Goal: Transaction & Acquisition: Purchase product/service

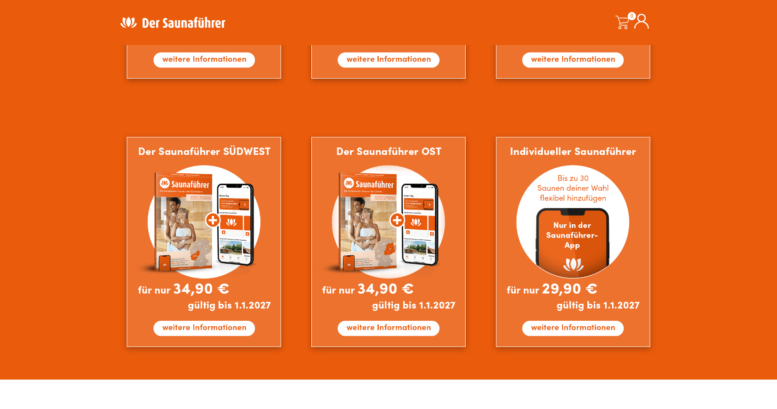
scroll to position [754, 0]
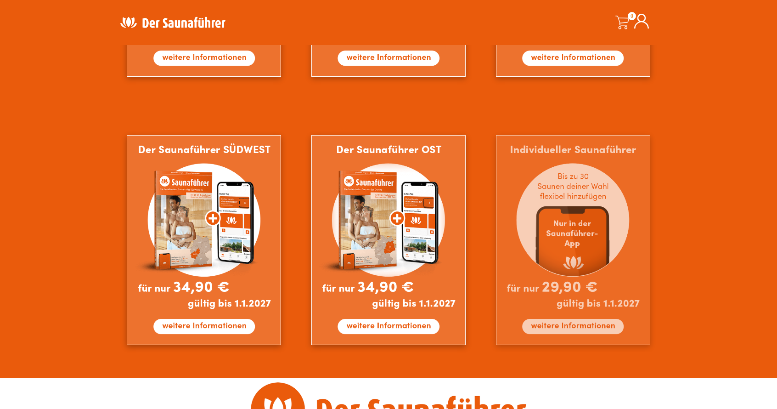
click at [635, 317] on img at bounding box center [573, 240] width 154 height 210
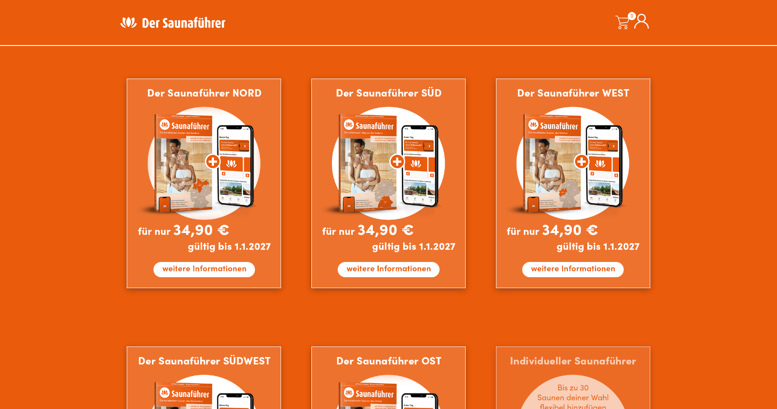
scroll to position [538, 0]
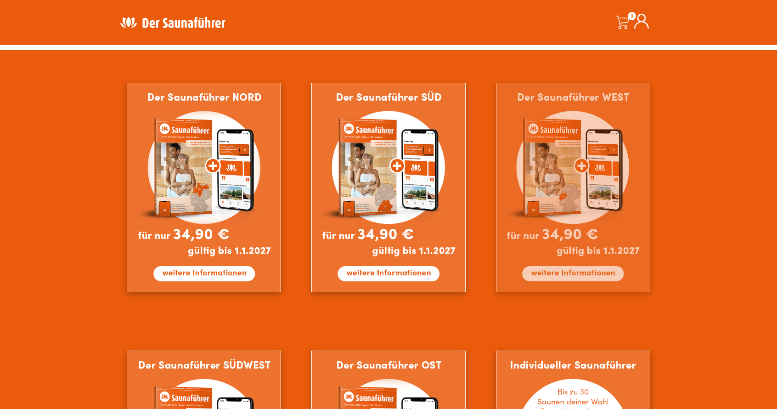
click at [518, 198] on img at bounding box center [573, 188] width 154 height 210
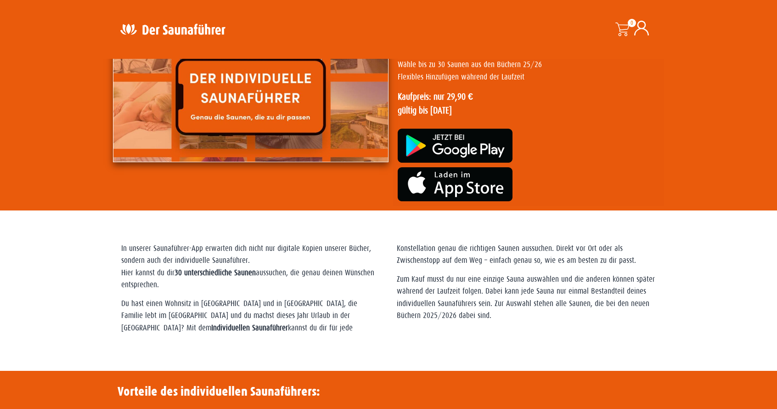
scroll to position [202, 0]
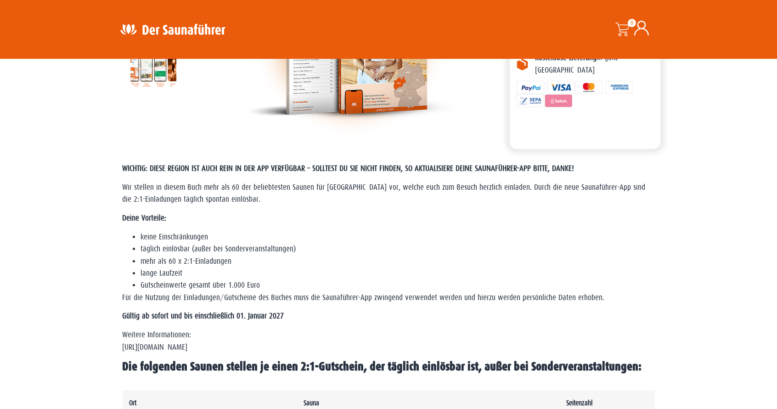
scroll to position [154, 0]
